Goal: Navigation & Orientation: Find specific page/section

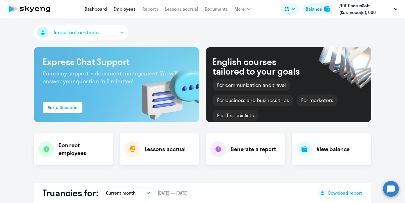
click at [121, 10] on link "Employees" at bounding box center [124, 9] width 22 height 6
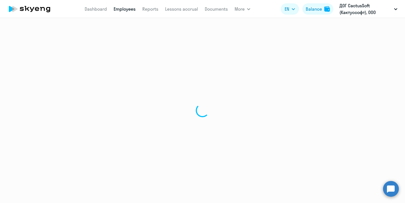
select select "30"
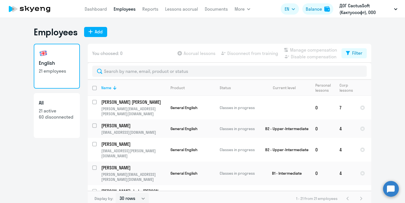
scroll to position [316, 0]
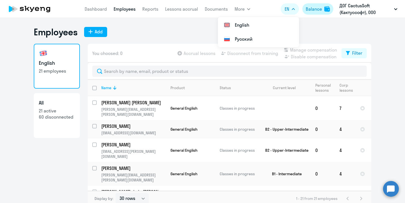
click at [313, 9] on div "Balance" at bounding box center [313, 9] width 16 height 7
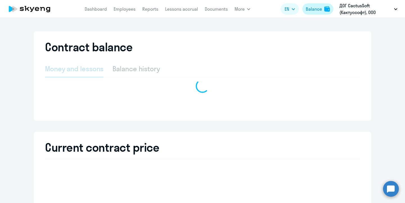
select select "english_adult_not_native_speaker"
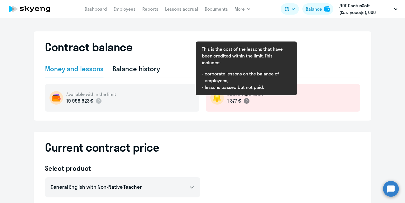
click at [246, 101] on icon at bounding box center [246, 101] width 2 height 3
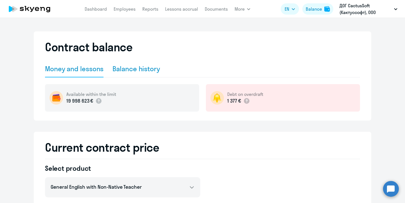
click at [122, 69] on div "Balance history" at bounding box center [135, 68] width 47 height 9
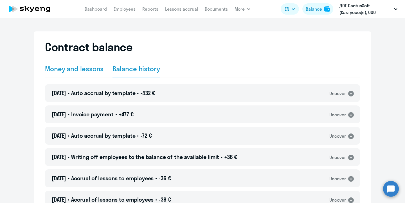
click at [79, 65] on div "Money and lessons" at bounding box center [74, 68] width 58 height 9
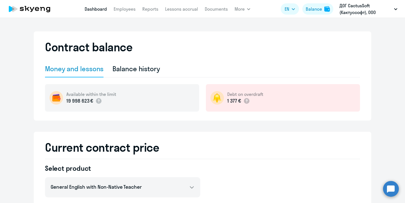
click at [98, 10] on link "Dashboard" at bounding box center [96, 9] width 22 height 6
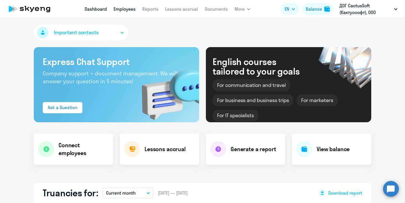
click at [125, 10] on link "Employees" at bounding box center [124, 9] width 22 height 6
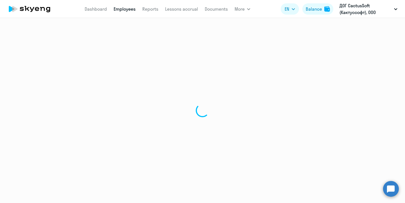
select select "30"
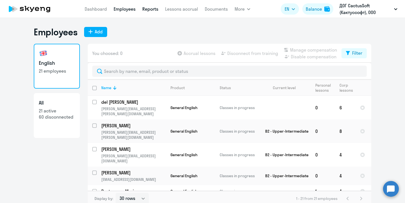
click at [150, 10] on link "Reports" at bounding box center [150, 9] width 16 height 6
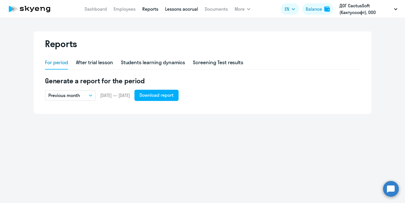
click at [178, 8] on link "Lessons accrual" at bounding box center [181, 9] width 33 height 6
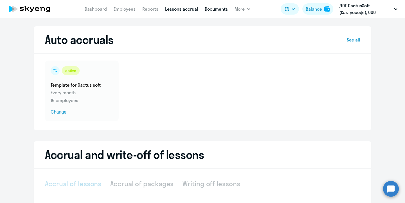
select select "10"
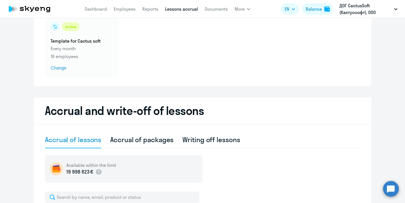
scroll to position [58, 0]
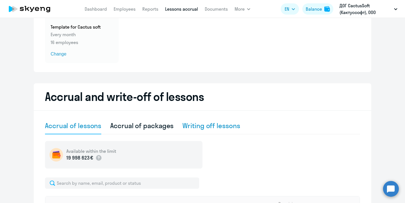
click at [203, 126] on div "Writing off lessons" at bounding box center [210, 125] width 57 height 9
select select "10"
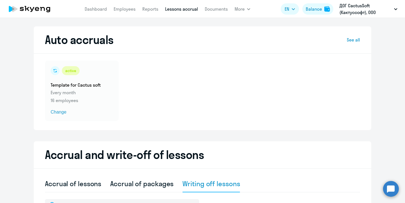
scroll to position [0, 0]
click at [121, 10] on link "Employees" at bounding box center [124, 9] width 22 height 6
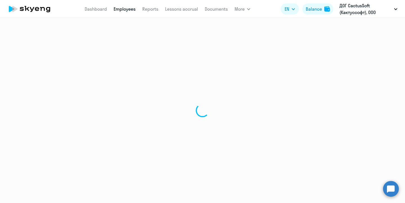
select select "30"
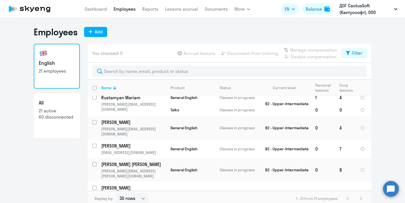
scroll to position [125, 0]
